Goal: Task Accomplishment & Management: Manage account settings

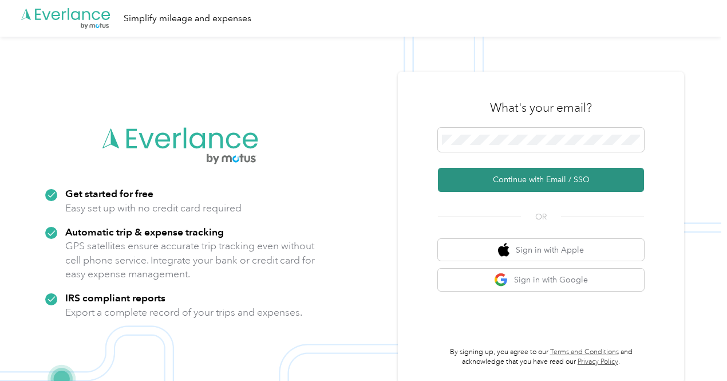
click at [504, 178] on button "Continue with Email / SSO" at bounding box center [541, 180] width 206 height 24
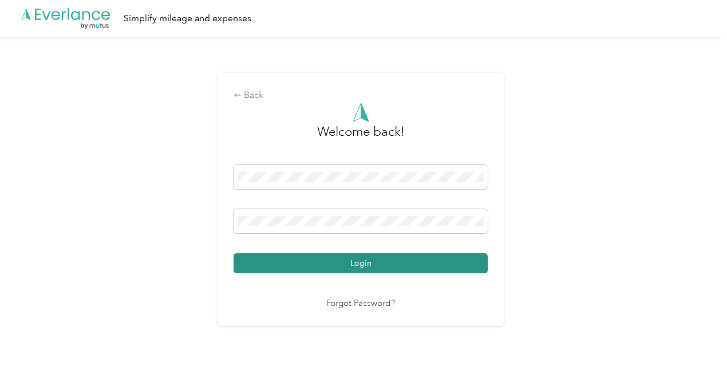
click at [359, 271] on button "Login" at bounding box center [361, 263] width 254 height 20
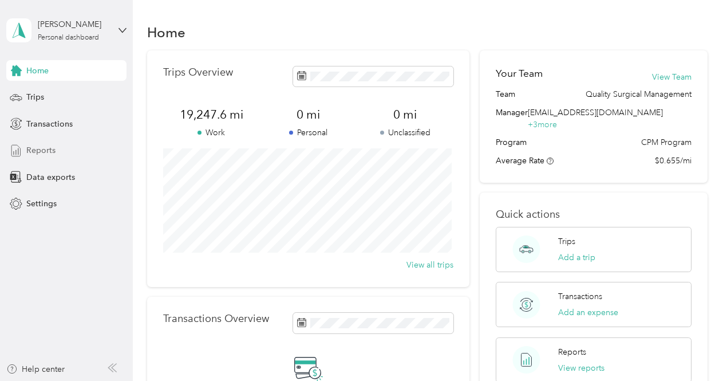
click at [34, 152] on span "Reports" at bounding box center [40, 150] width 29 height 12
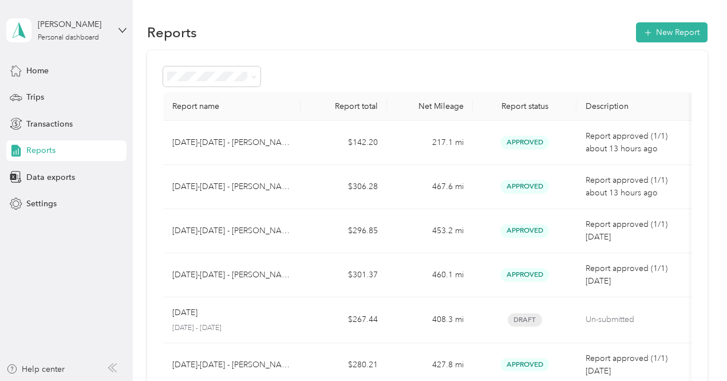
click at [345, 76] on div at bounding box center [427, 76] width 529 height 20
click at [668, 34] on button "New Report" at bounding box center [672, 32] width 72 height 20
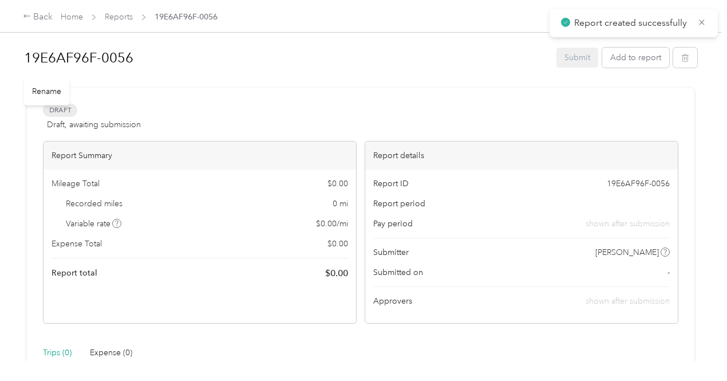
click at [135, 62] on h1 "19E6AF96F-0056" at bounding box center [286, 57] width 525 height 27
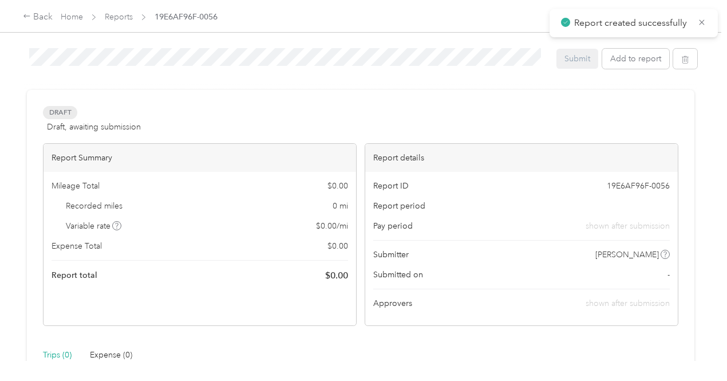
click at [15, 68] on div "19E6AF96F-0056 Submit Add to report Draft Draft, awaiting submission View activ…" at bounding box center [361, 180] width 722 height 361
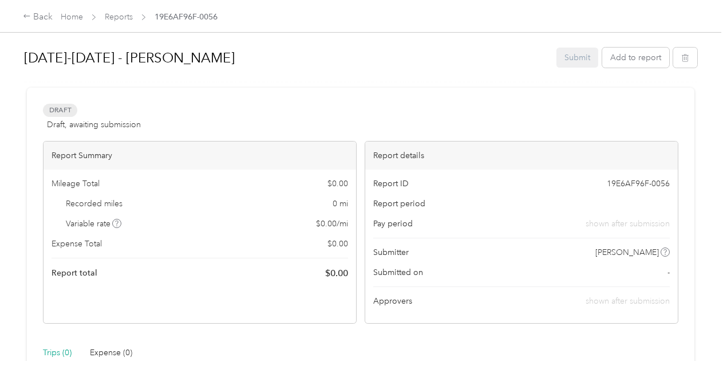
click at [331, 82] on div at bounding box center [361, 83] width 674 height 12
click at [629, 65] on button "Add to report" at bounding box center [636, 58] width 67 height 20
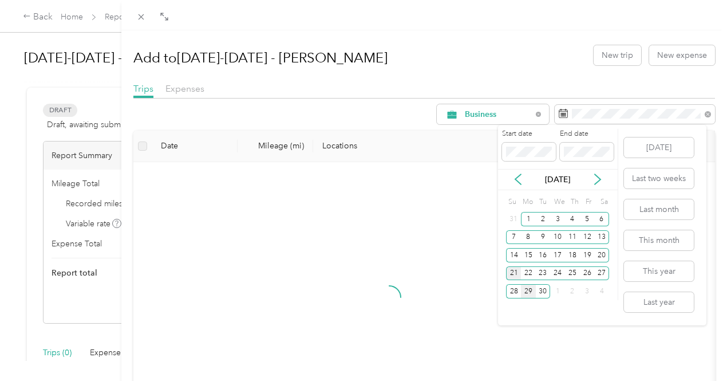
click at [510, 273] on div "21" at bounding box center [513, 273] width 15 height 14
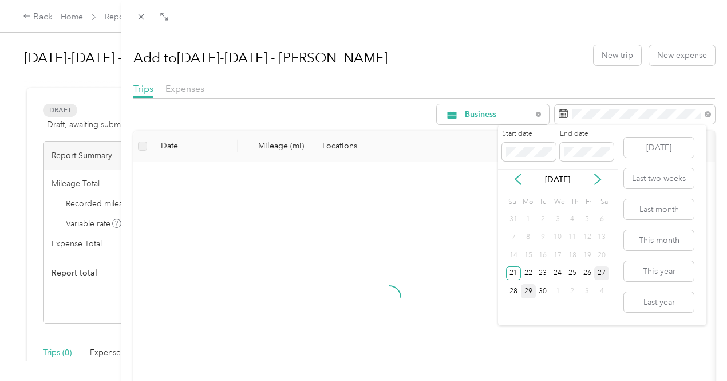
click at [603, 274] on div "27" at bounding box center [602, 273] width 15 height 14
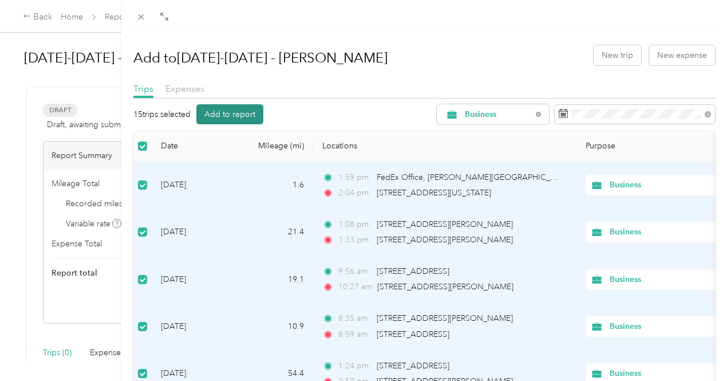
click at [263, 113] on button "Add to report" at bounding box center [229, 114] width 67 height 20
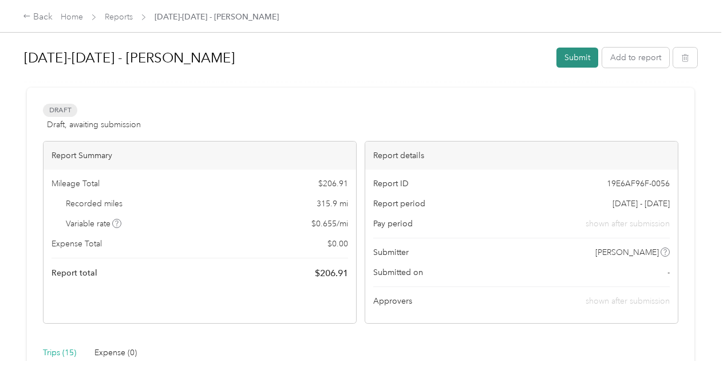
click at [570, 65] on button "Submit" at bounding box center [578, 58] width 42 height 20
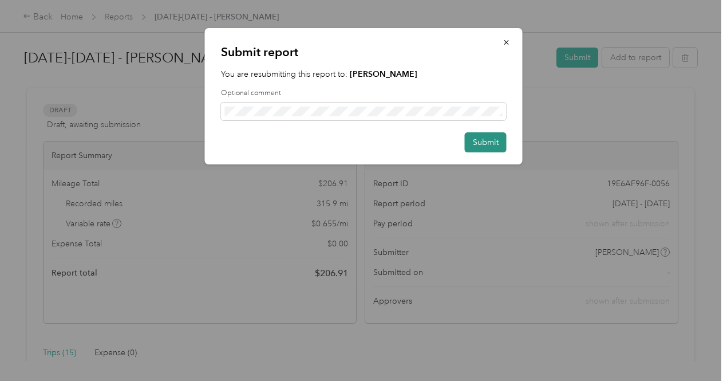
click at [483, 140] on button "Submit" at bounding box center [486, 142] width 42 height 20
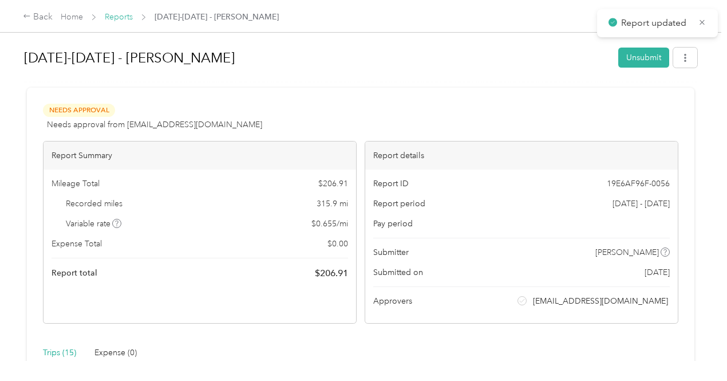
click at [105, 14] on link "Reports" at bounding box center [119, 17] width 28 height 10
